Goal: Task Accomplishment & Management: Use online tool/utility

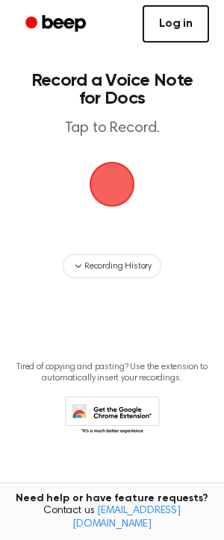
click at [164, 39] on link "Log in" at bounding box center [176, 23] width 66 height 37
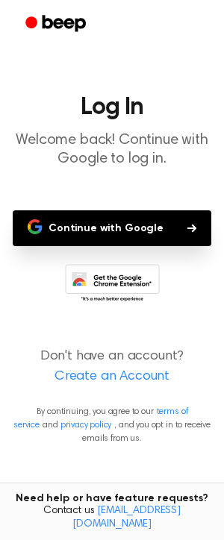
click at [107, 224] on button "Continue with Google" at bounding box center [112, 229] width 199 height 36
